Goal: Information Seeking & Learning: Learn about a topic

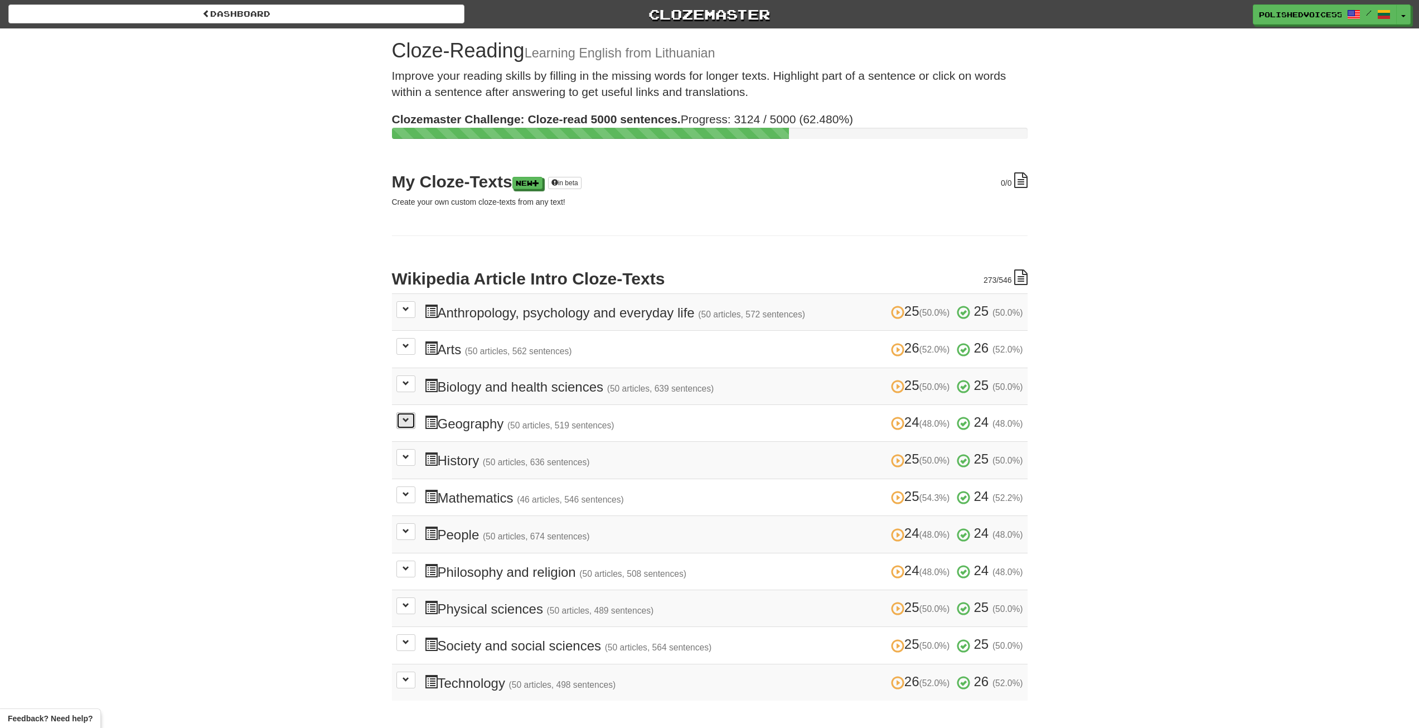
click at [406, 423] on span at bounding box center [405, 419] width 7 height 7
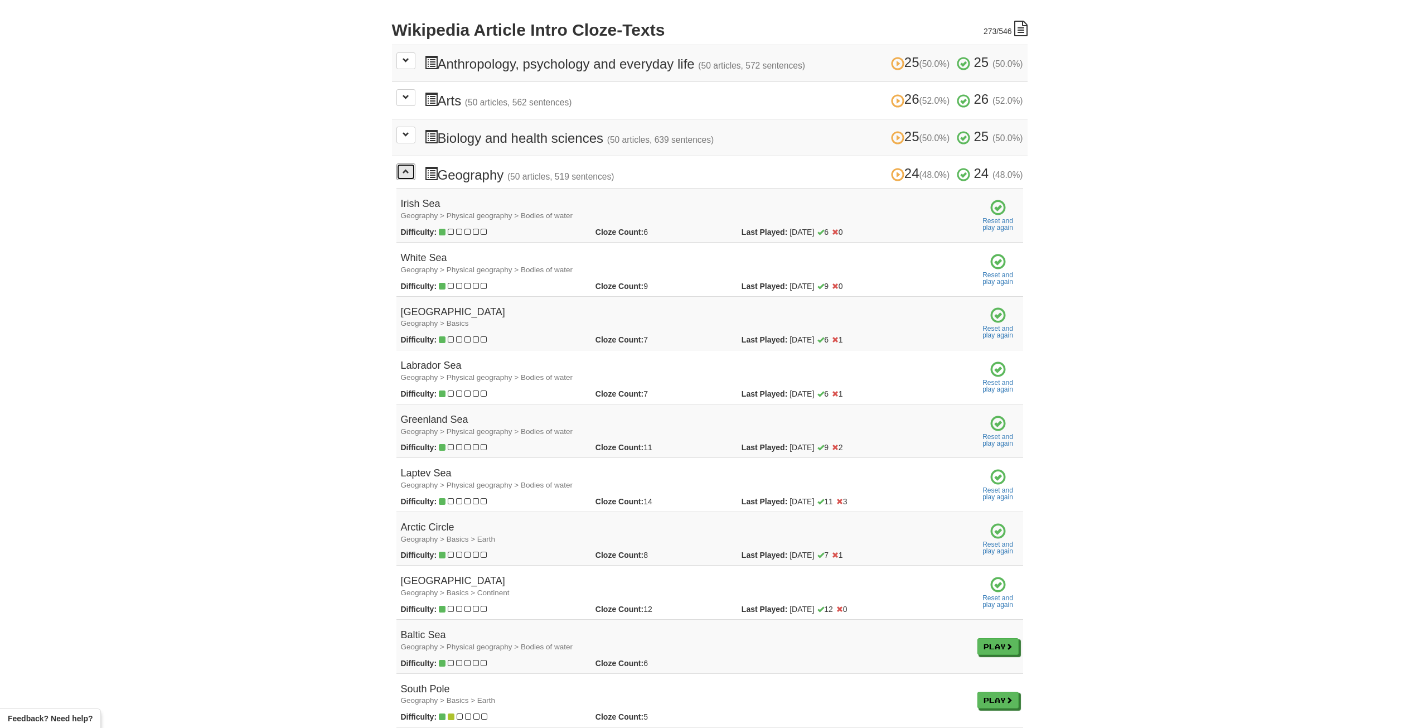
scroll to position [390, 0]
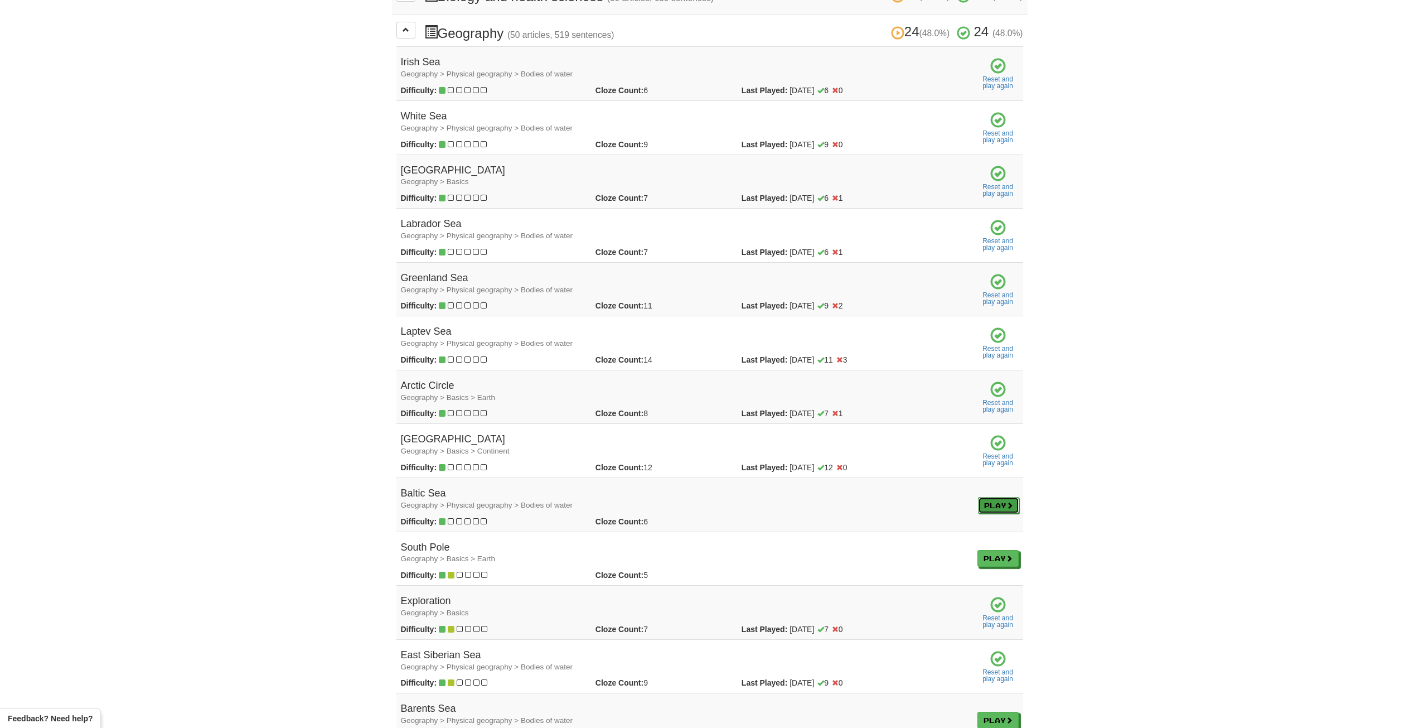
click at [999, 503] on link "Play" at bounding box center [998, 505] width 41 height 17
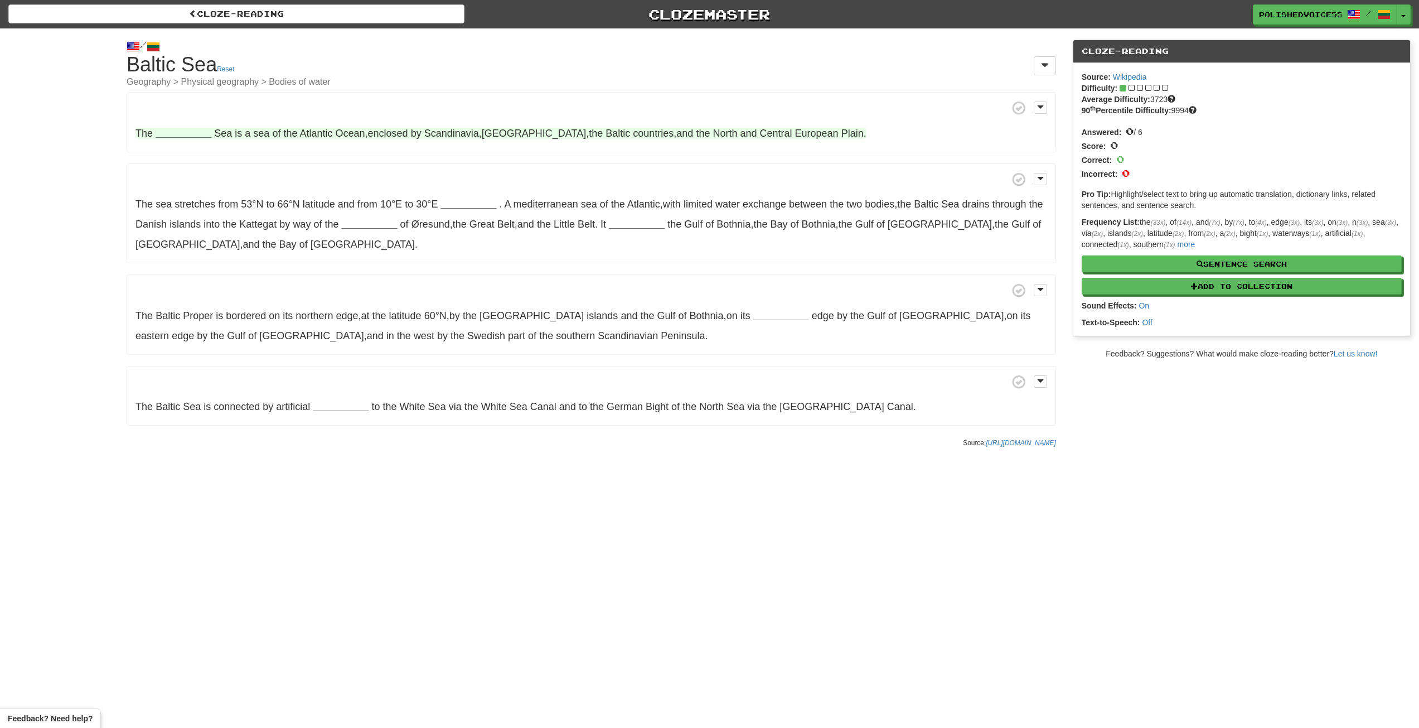
click at [182, 130] on strong "__________" at bounding box center [184, 133] width 56 height 11
click at [187, 193] on button "Baltic" at bounding box center [183, 189] width 75 height 25
click at [483, 207] on strong "__________" at bounding box center [468, 203] width 56 height 11
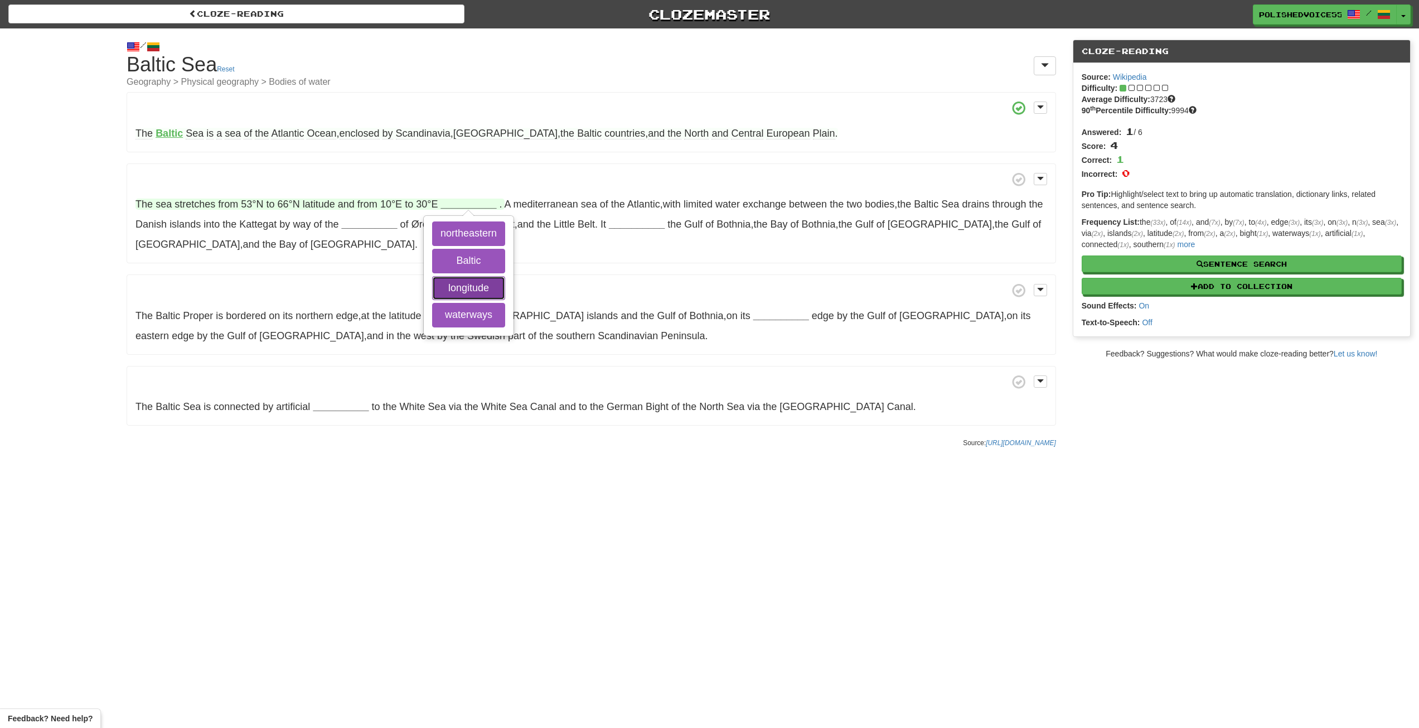
click at [483, 286] on button "longitude" at bounding box center [468, 288] width 73 height 25
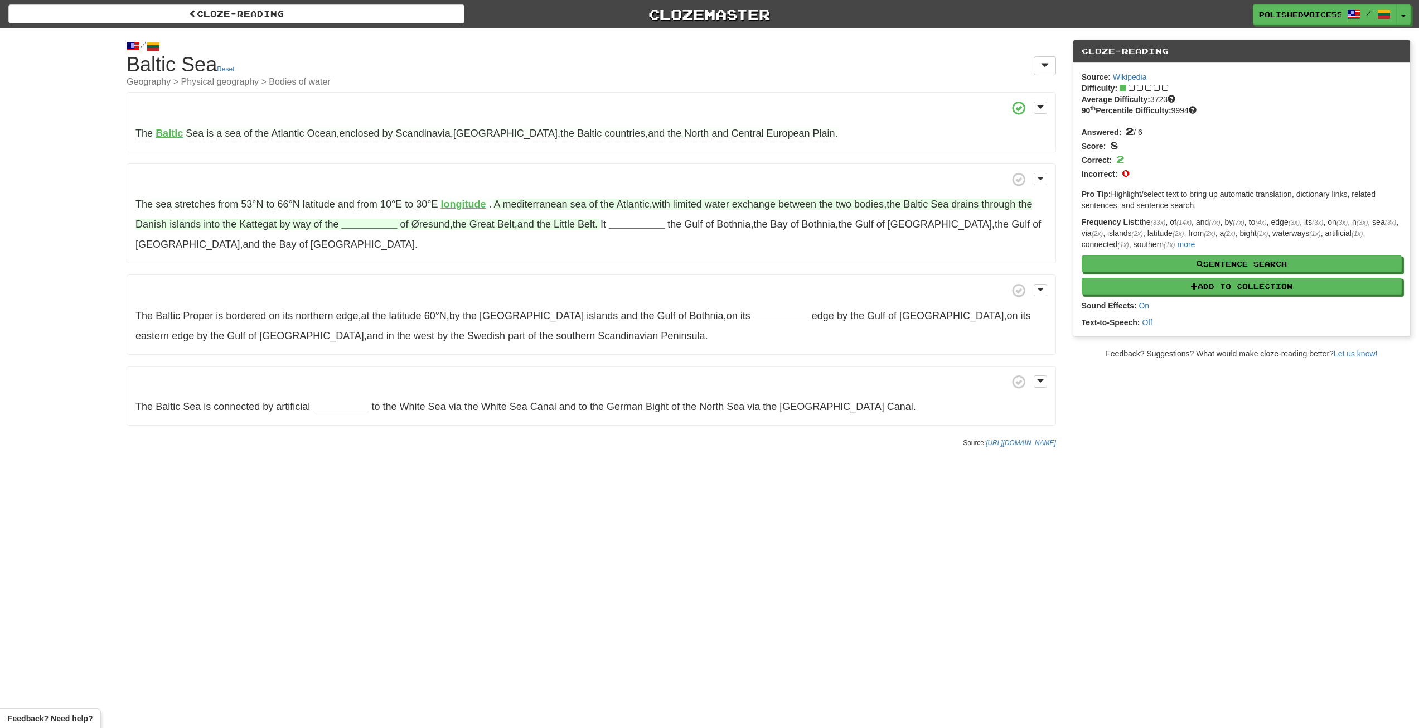
click at [359, 224] on strong "__________" at bounding box center [369, 224] width 56 height 11
click at [370, 334] on button "straits" at bounding box center [369, 335] width 73 height 25
click at [615, 227] on strong "__________" at bounding box center [611, 224] width 56 height 11
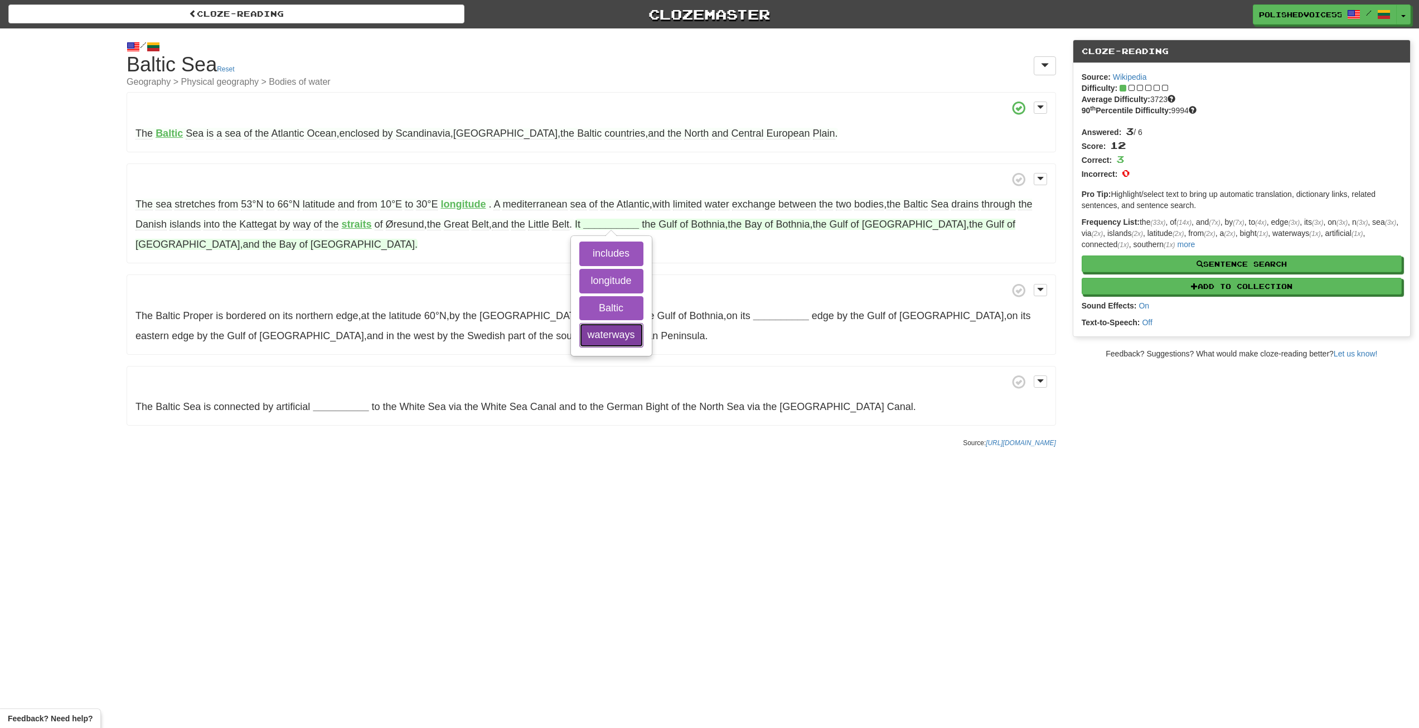
click at [631, 332] on button "waterways" at bounding box center [611, 335] width 64 height 25
click at [633, 257] on button "includes" at bounding box center [611, 253] width 64 height 25
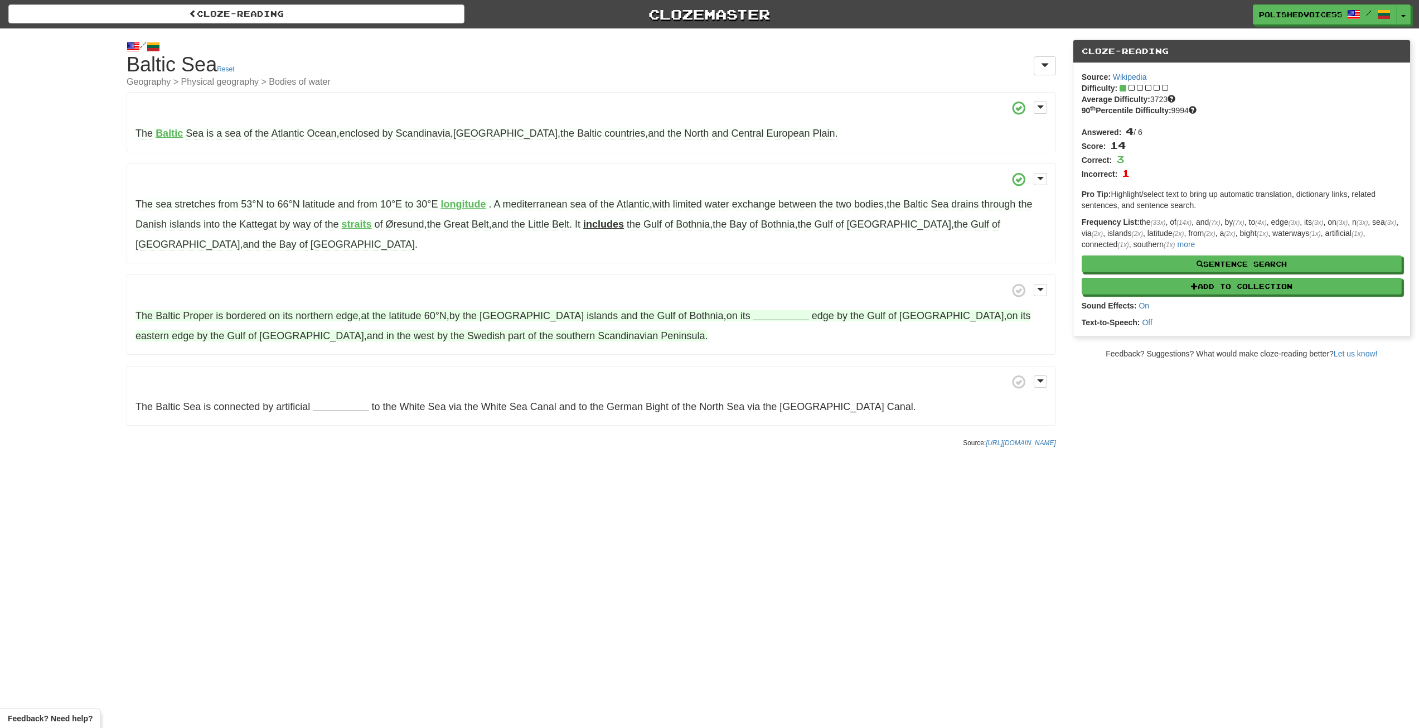
click at [753, 317] on strong "__________" at bounding box center [781, 315] width 56 height 11
click at [709, 373] on button "northeastern" at bounding box center [710, 372] width 73 height 25
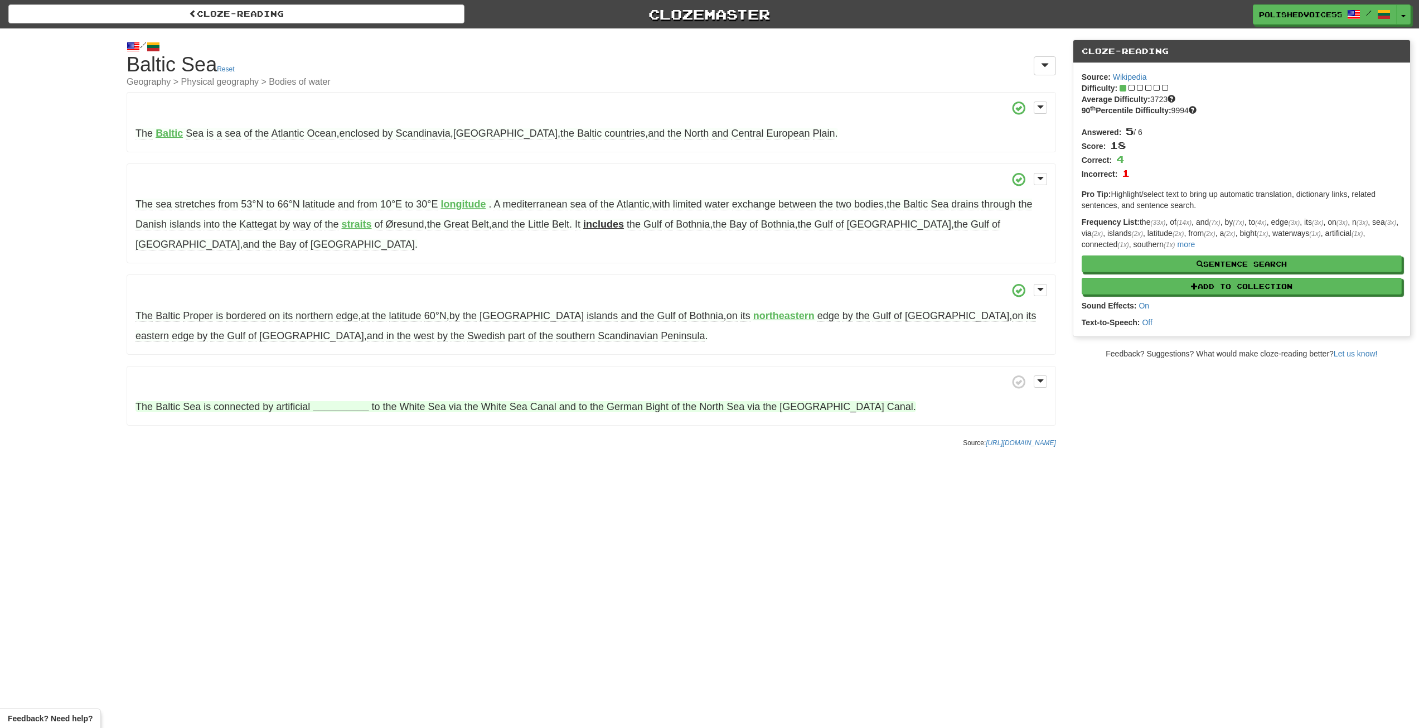
click at [350, 407] on strong "__________" at bounding box center [341, 406] width 56 height 11
click at [348, 456] on button "waterways" at bounding box center [341, 463] width 64 height 25
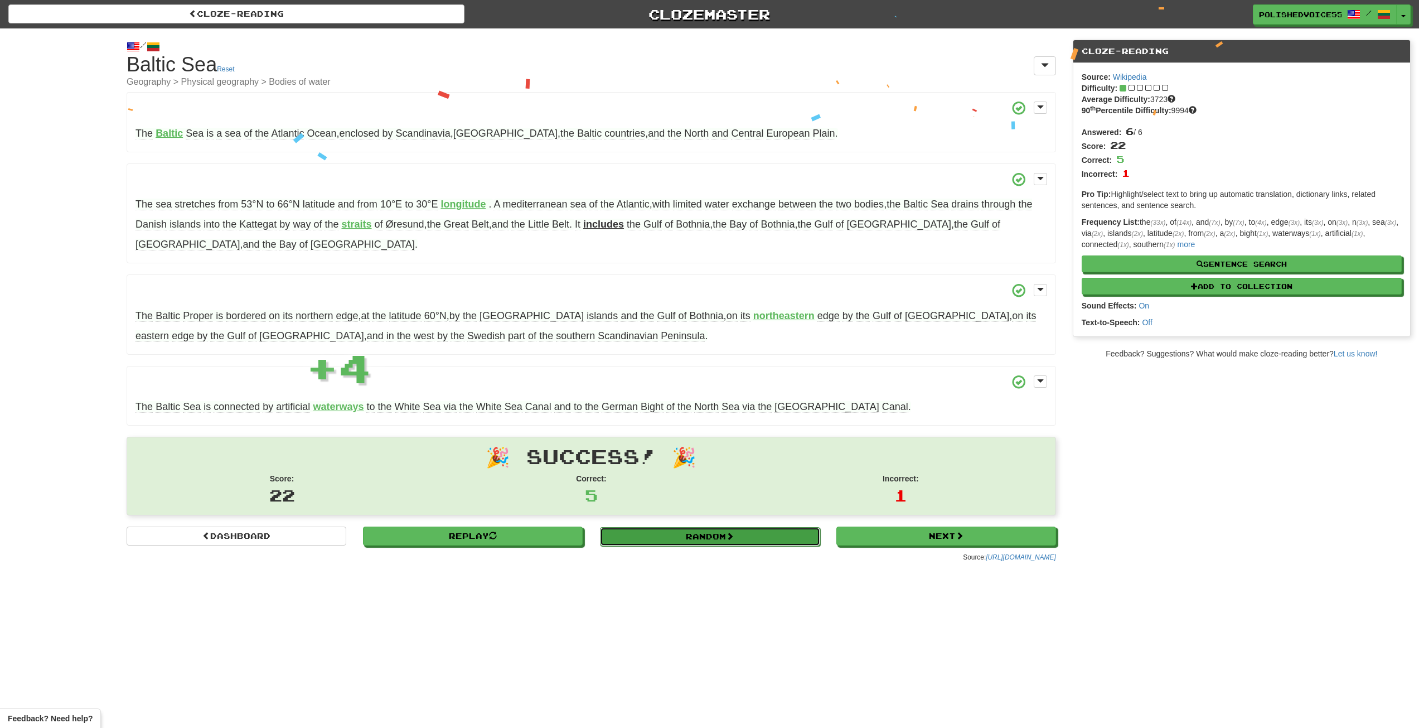
click at [741, 536] on link "Random" at bounding box center [710, 536] width 220 height 19
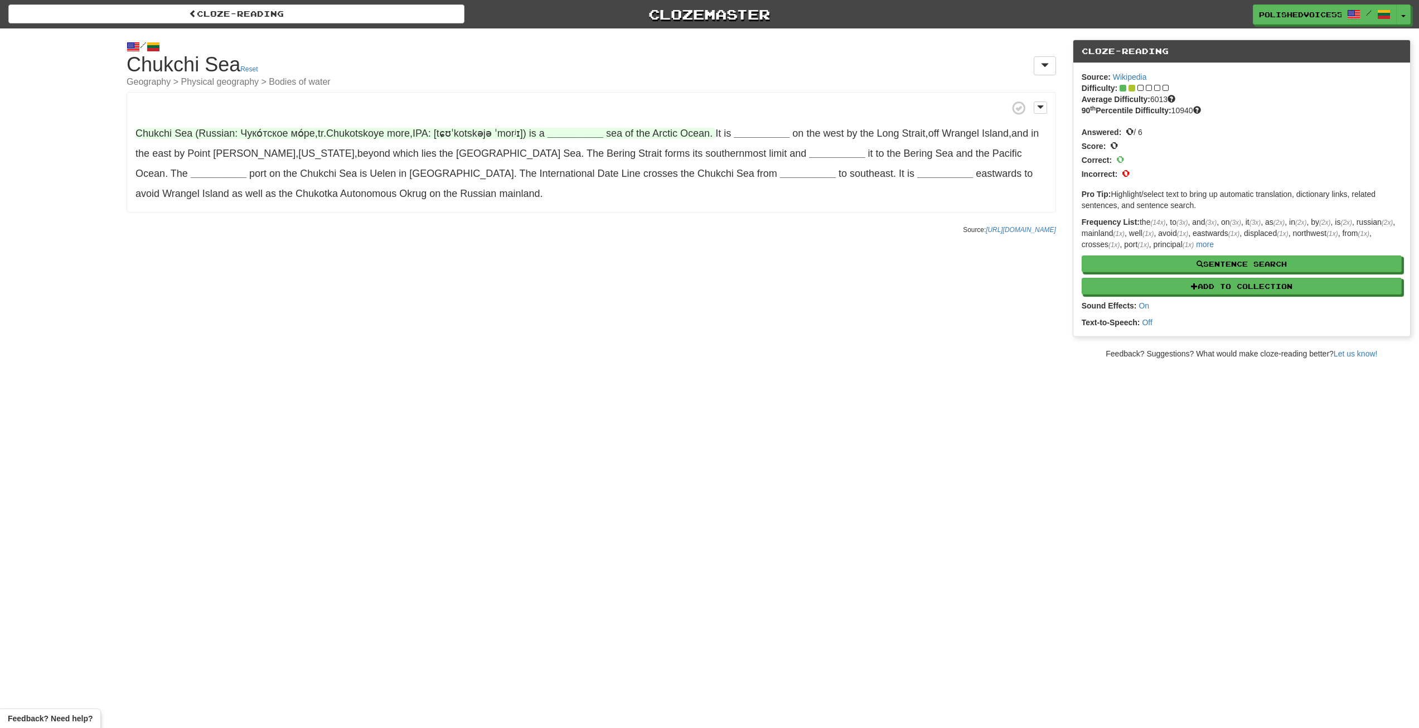
click at [584, 137] on strong "__________" at bounding box center [575, 133] width 56 height 11
click at [573, 164] on button "northwest" at bounding box center [581, 163] width 60 height 25
click at [596, 221] on button "marginal" at bounding box center [581, 217] width 60 height 25
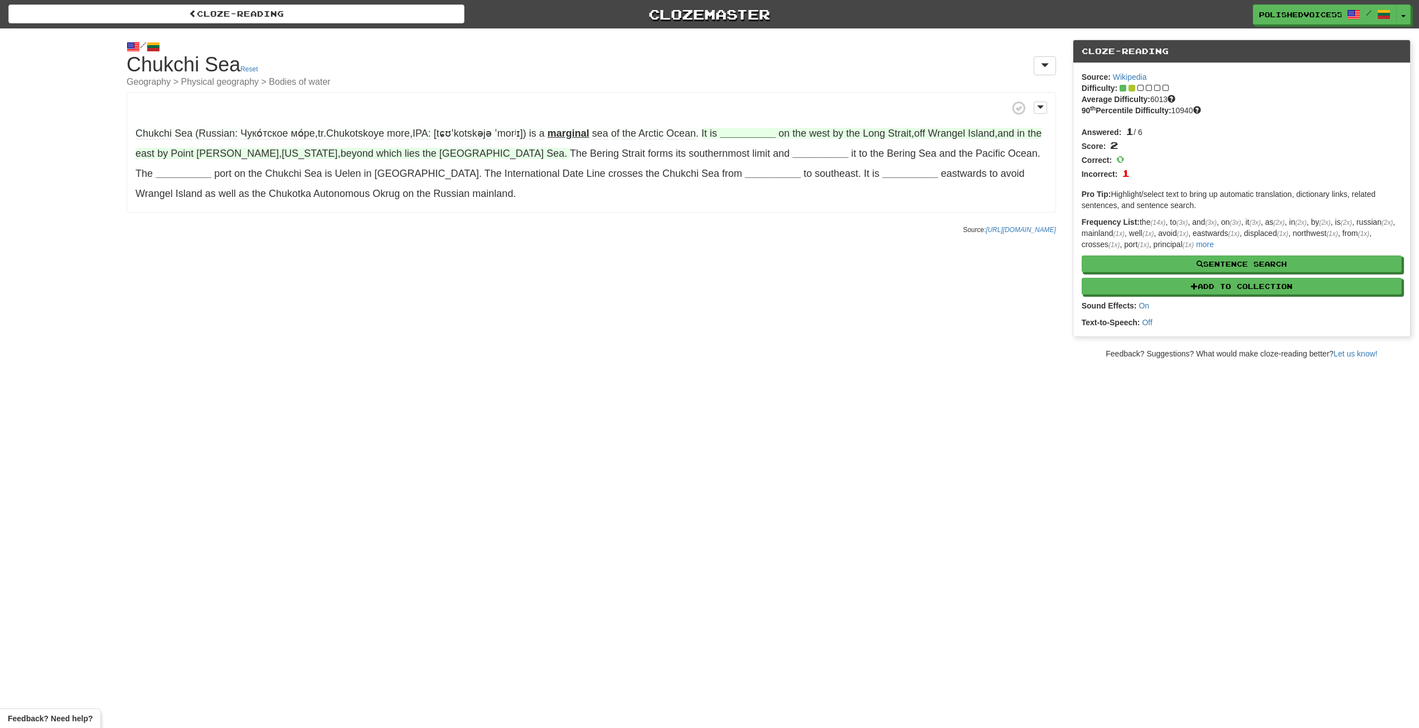
click at [755, 134] on strong "__________" at bounding box center [748, 133] width 56 height 11
click at [758, 155] on button "bounded" at bounding box center [747, 163] width 60 height 25
click at [792, 158] on strong "__________" at bounding box center [820, 153] width 56 height 11
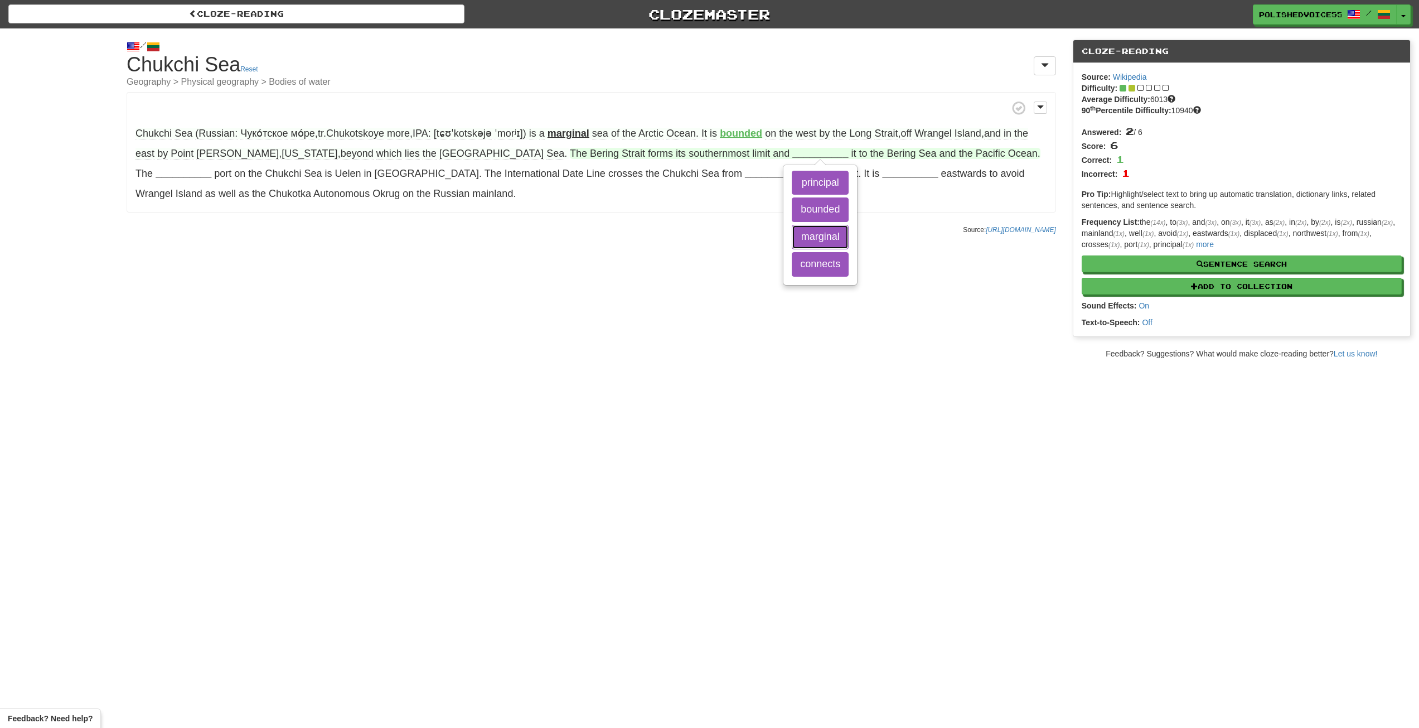
click at [784, 249] on div "principal bounded marginal connects" at bounding box center [820, 225] width 72 height 119
click at [792, 259] on button "connects" at bounding box center [820, 264] width 57 height 25
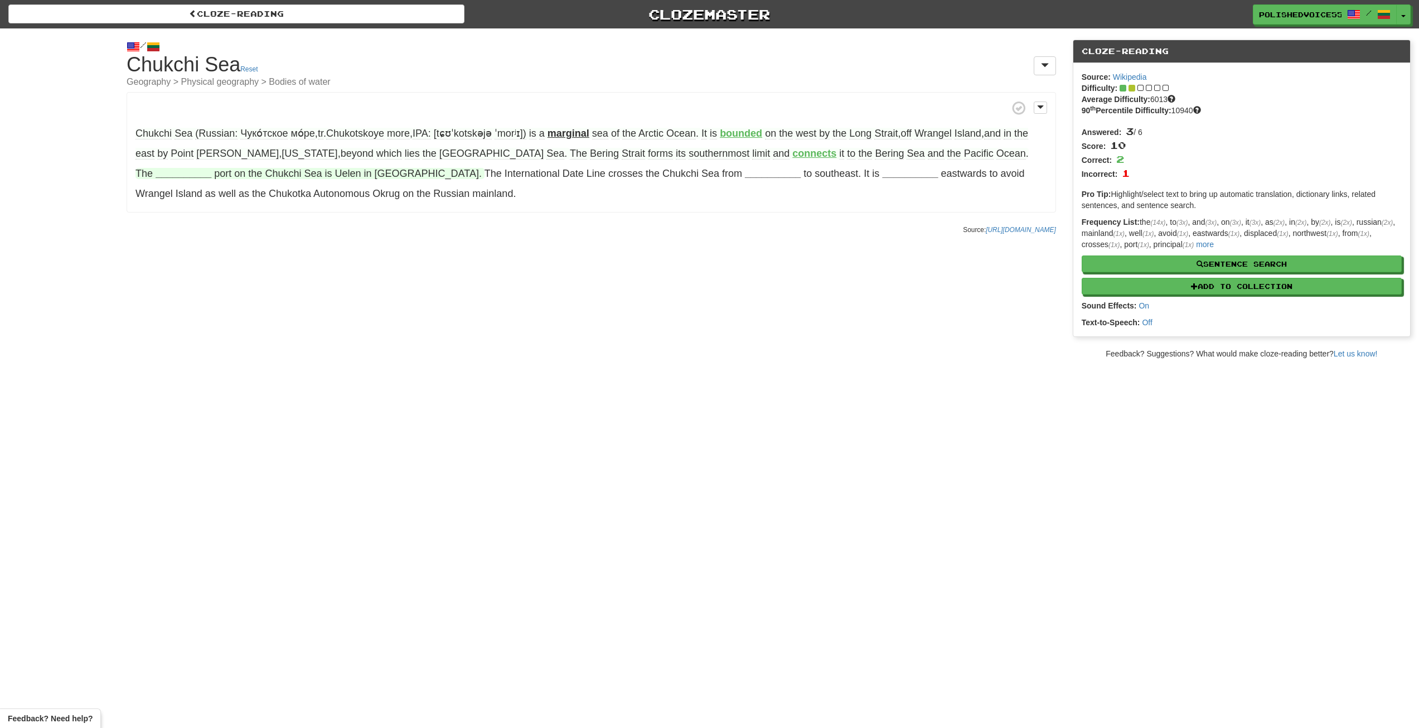
click at [211, 168] on strong "__________" at bounding box center [184, 173] width 56 height 11
click at [214, 272] on button "principal" at bounding box center [183, 284] width 60 height 25
click at [731, 178] on strong "__________" at bounding box center [759, 173] width 56 height 11
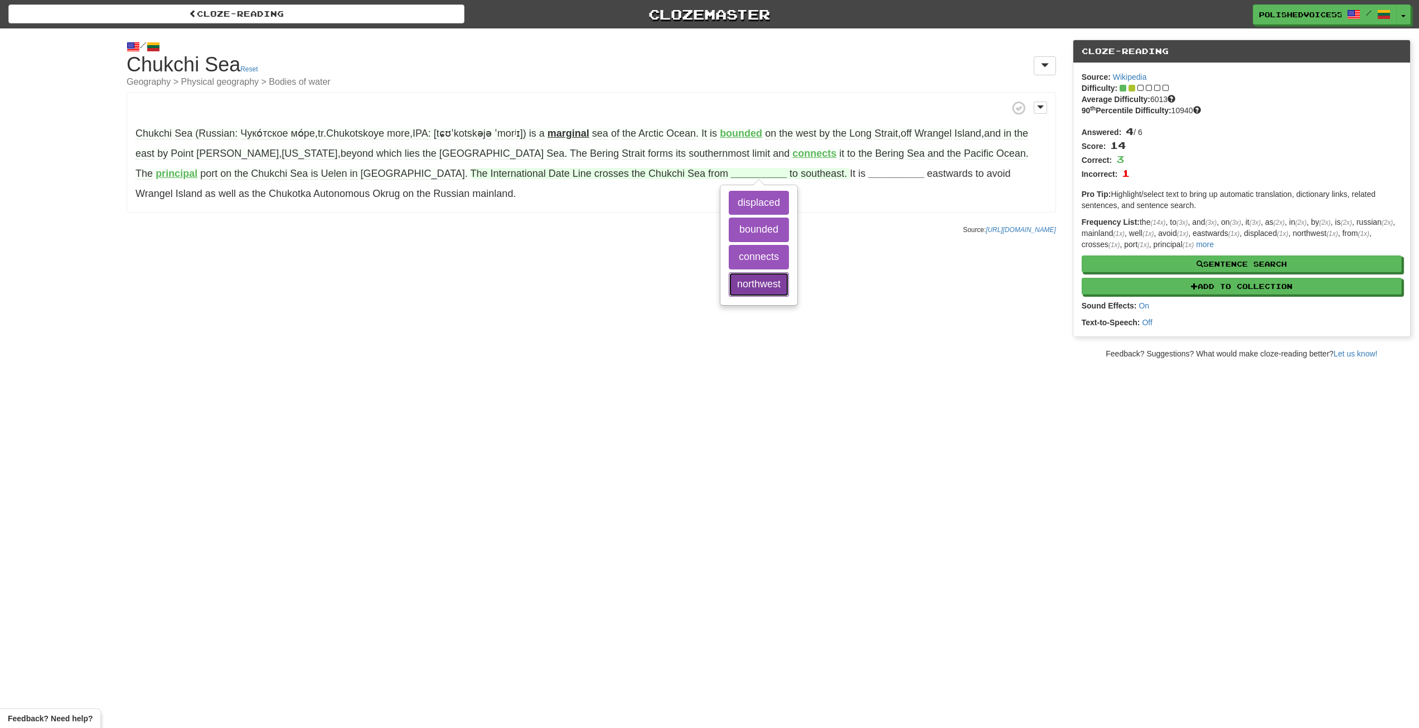
click at [729, 286] on button "northwest" at bounding box center [759, 284] width 60 height 25
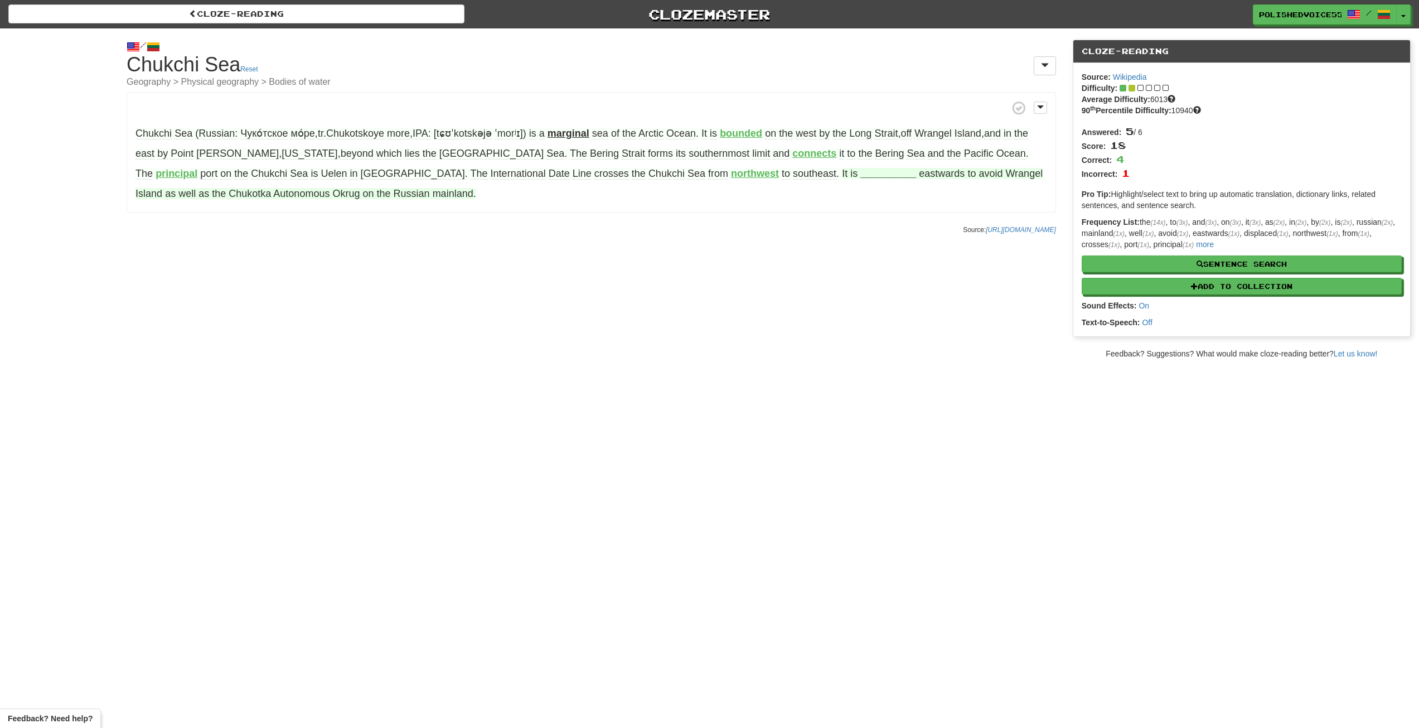
click at [860, 174] on strong "__________" at bounding box center [888, 173] width 56 height 11
click at [858, 235] on button "displaced" at bounding box center [888, 229] width 60 height 25
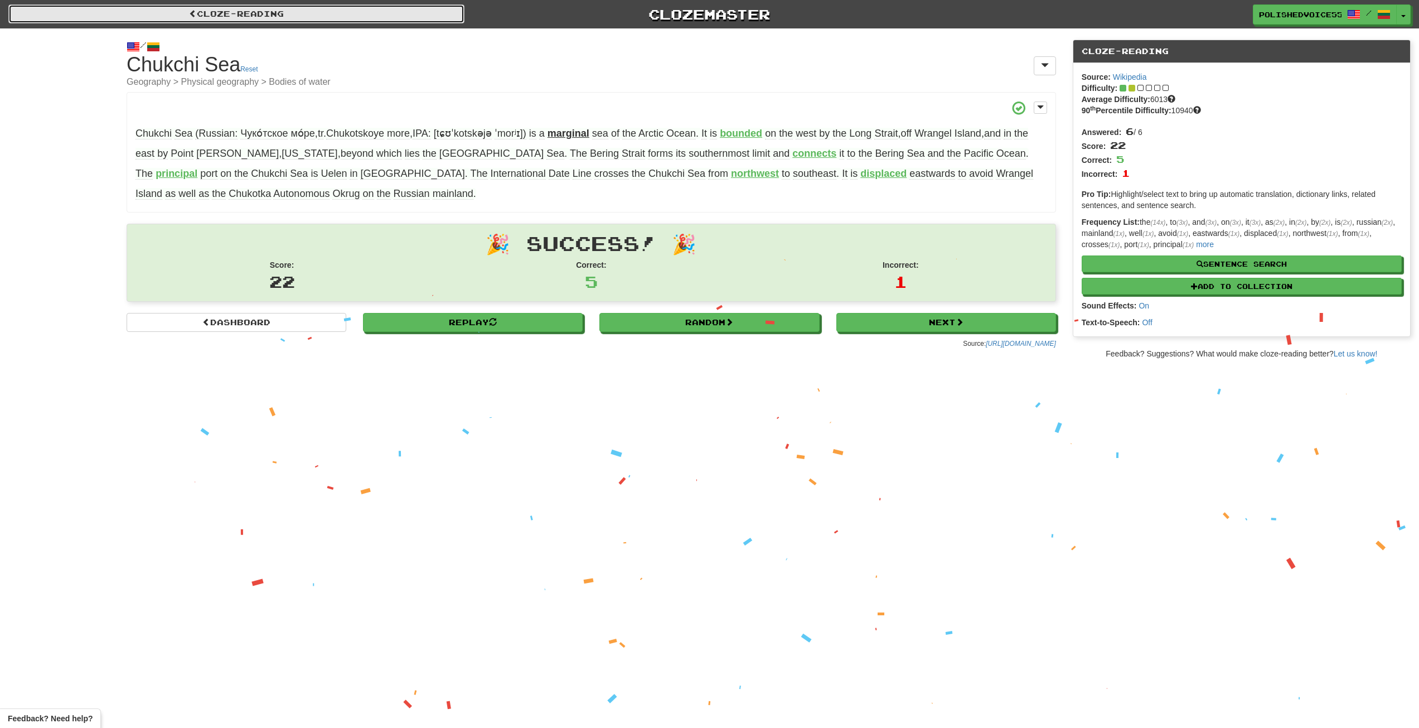
click at [246, 17] on link "Cloze-Reading" at bounding box center [236, 13] width 456 height 19
